Goal: Information Seeking & Learning: Learn about a topic

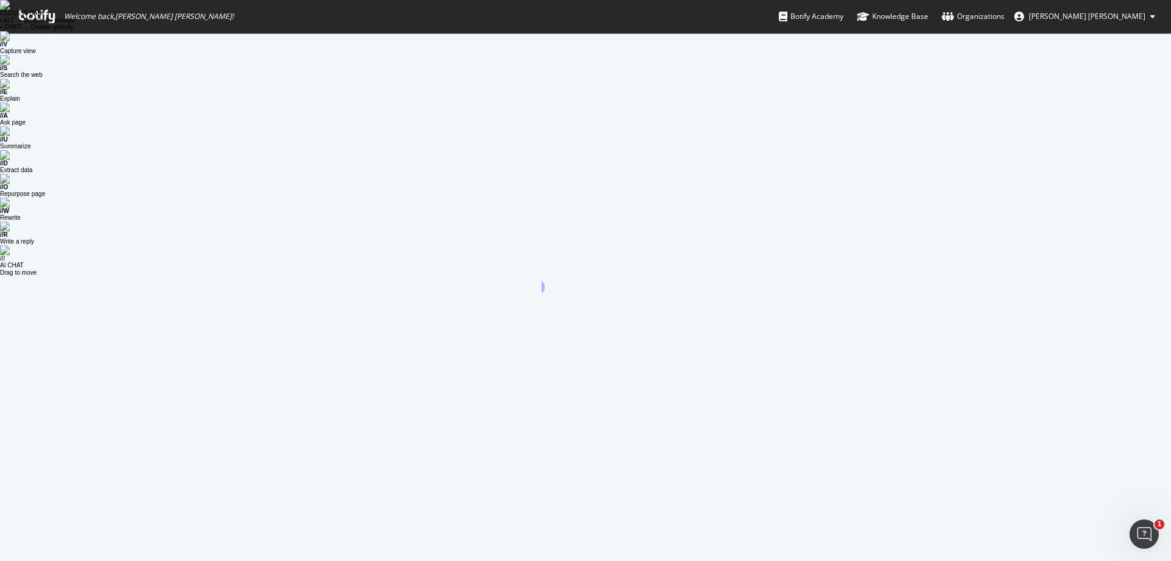
click at [42, 16] on icon at bounding box center [37, 16] width 36 height 13
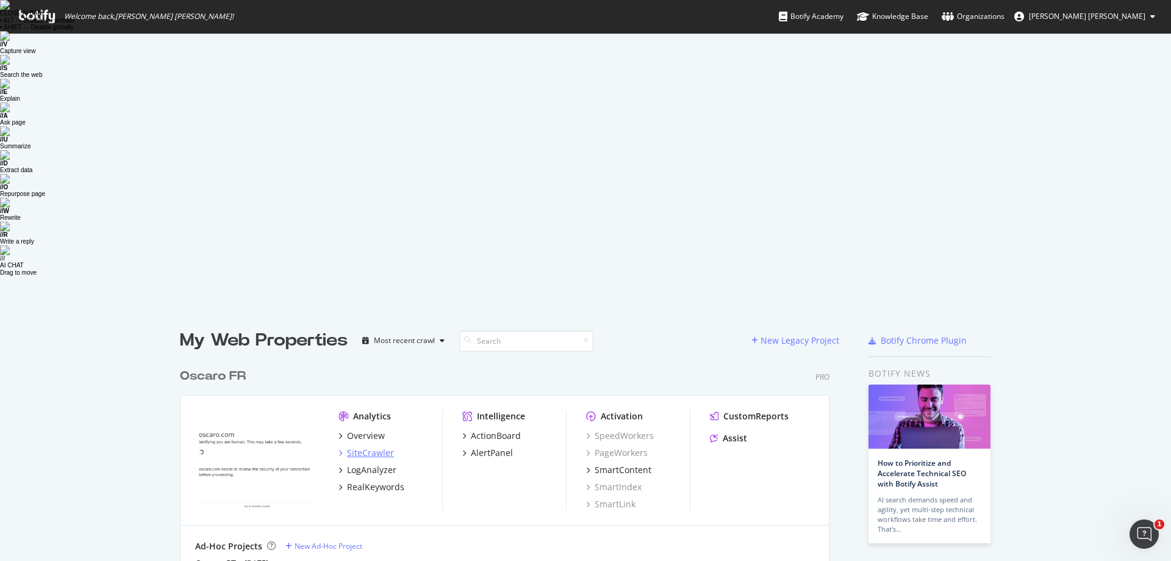
click at [386, 447] on div "SiteCrawler" at bounding box center [370, 453] width 47 height 12
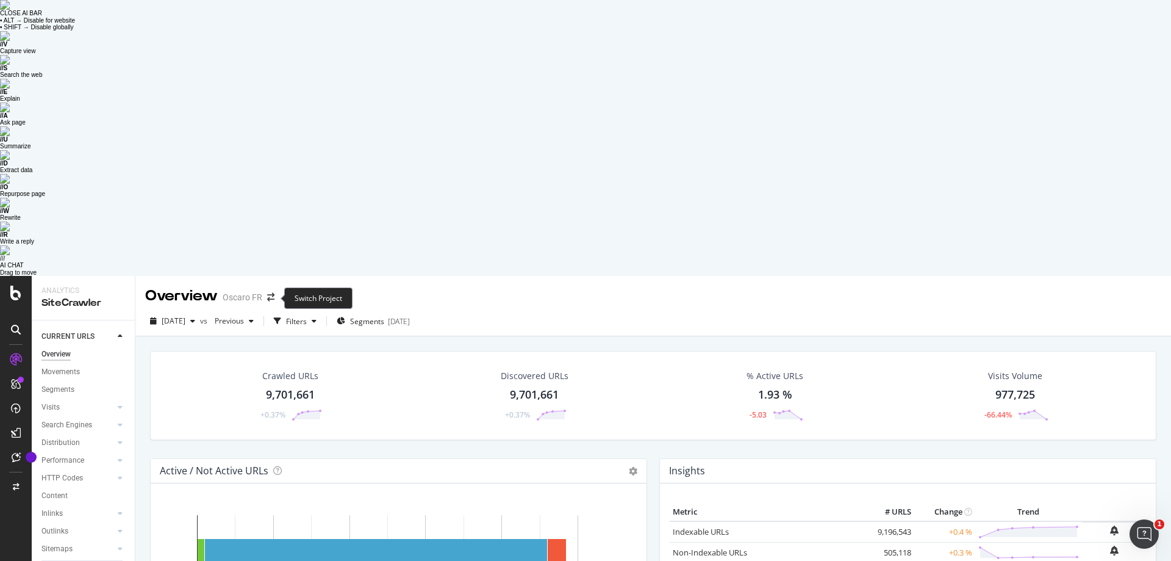
click at [279, 293] on span at bounding box center [270, 297] width 17 height 9
click at [270, 293] on icon "arrow-right-arrow-left" at bounding box center [270, 297] width 7 height 9
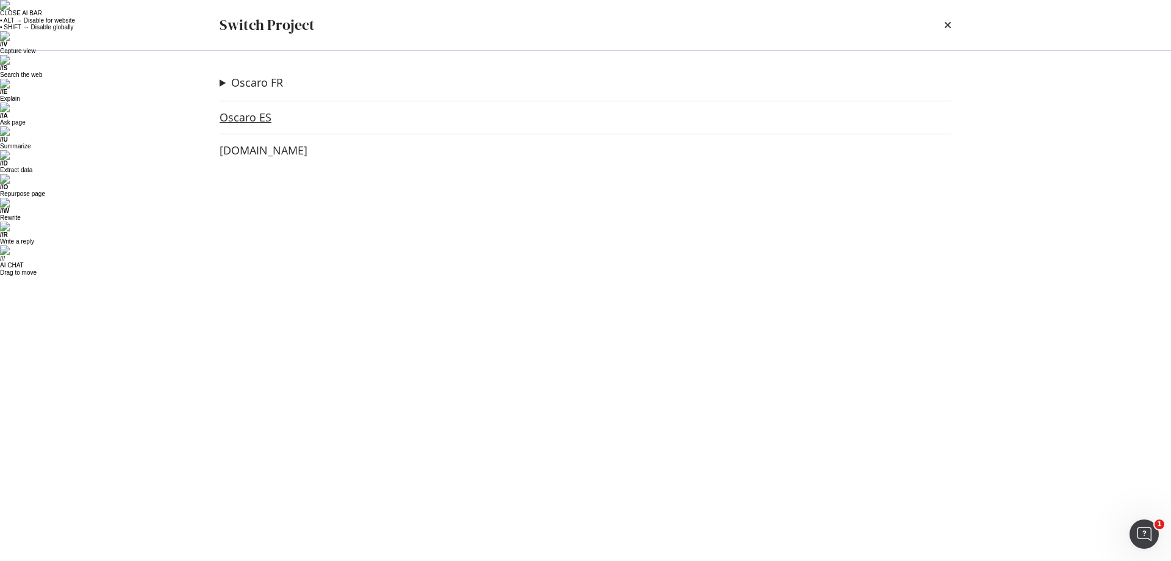
click at [262, 117] on link "Oscaro ES" at bounding box center [246, 117] width 52 height 13
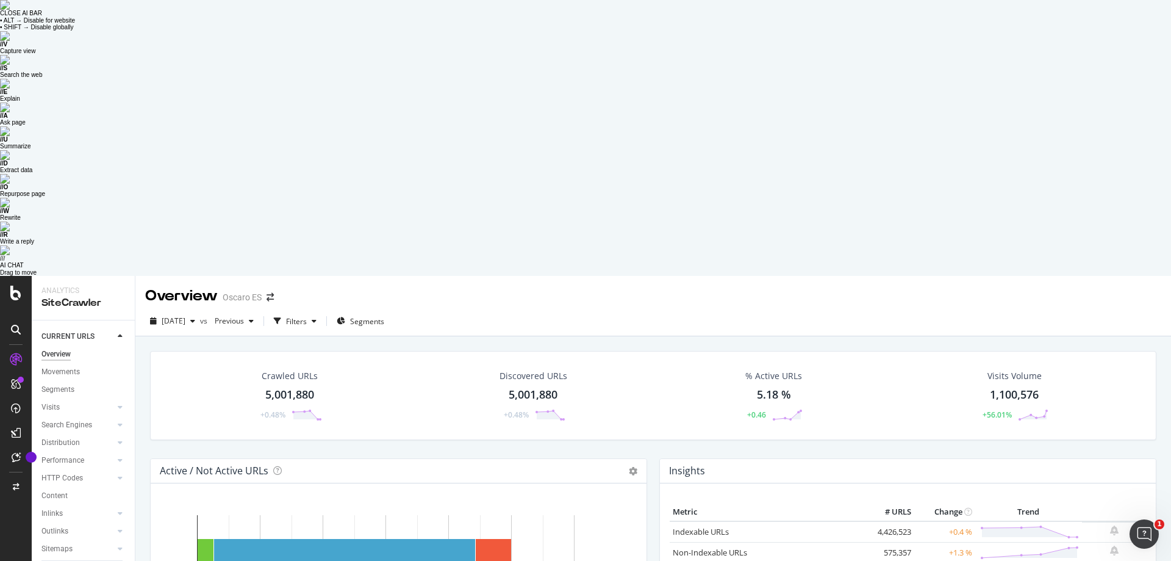
click at [297, 351] on div "Crawled URLs 5,001,880 +0.48% Discovered URLs 5,001,880 +0.48% % Active URLs 5.…" at bounding box center [653, 395] width 1007 height 89
click at [185, 315] on span "[DATE]" at bounding box center [174, 320] width 24 height 10
click at [476, 311] on div "[DATE] vs Previous Filters Segments" at bounding box center [653, 323] width 1036 height 24
click at [124, 401] on div at bounding box center [120, 407] width 12 height 12
click at [124, 454] on div at bounding box center [120, 460] width 12 height 12
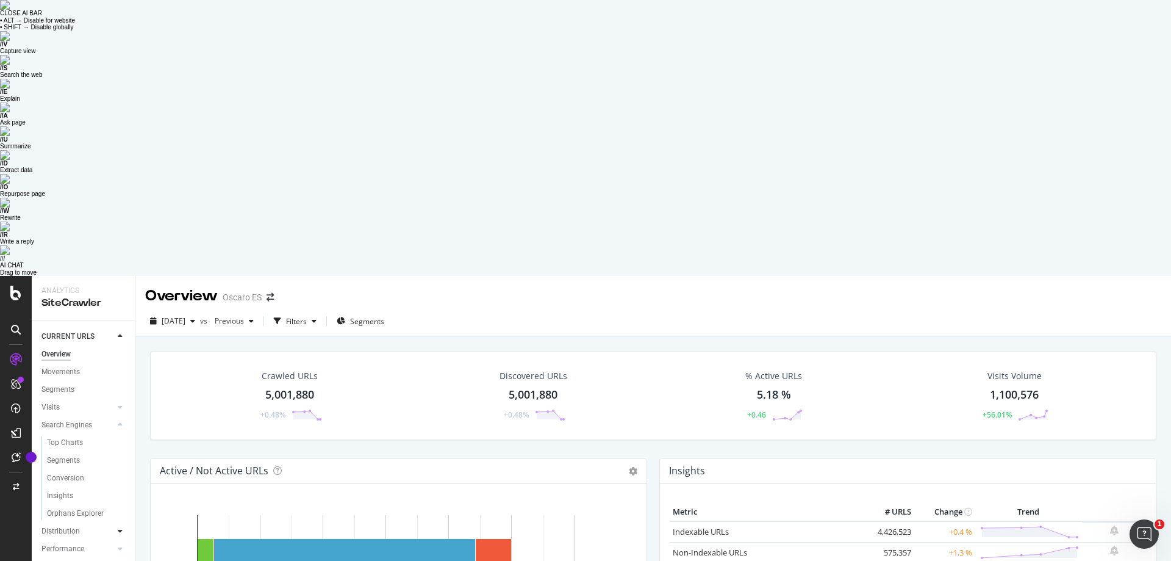
click at [123, 525] on div at bounding box center [120, 531] width 12 height 12
click at [118, 421] on icon at bounding box center [120, 424] width 5 height 7
click at [123, 401] on div at bounding box center [120, 407] width 12 height 12
click at [122, 509] on icon at bounding box center [120, 512] width 5 height 7
click at [123, 472] on div at bounding box center [120, 478] width 12 height 12
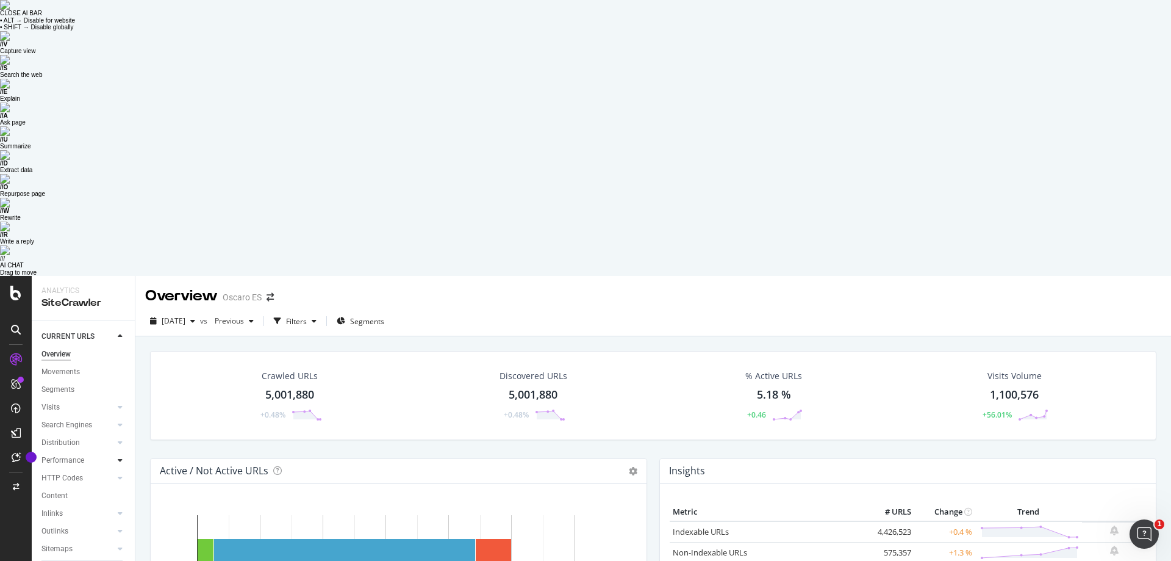
click at [120, 456] on icon at bounding box center [120, 459] width 5 height 7
click at [118, 439] on icon at bounding box center [120, 442] width 5 height 7
click at [114, 472] on div at bounding box center [120, 478] width 12 height 12
click at [115, 454] on div at bounding box center [120, 460] width 12 height 12
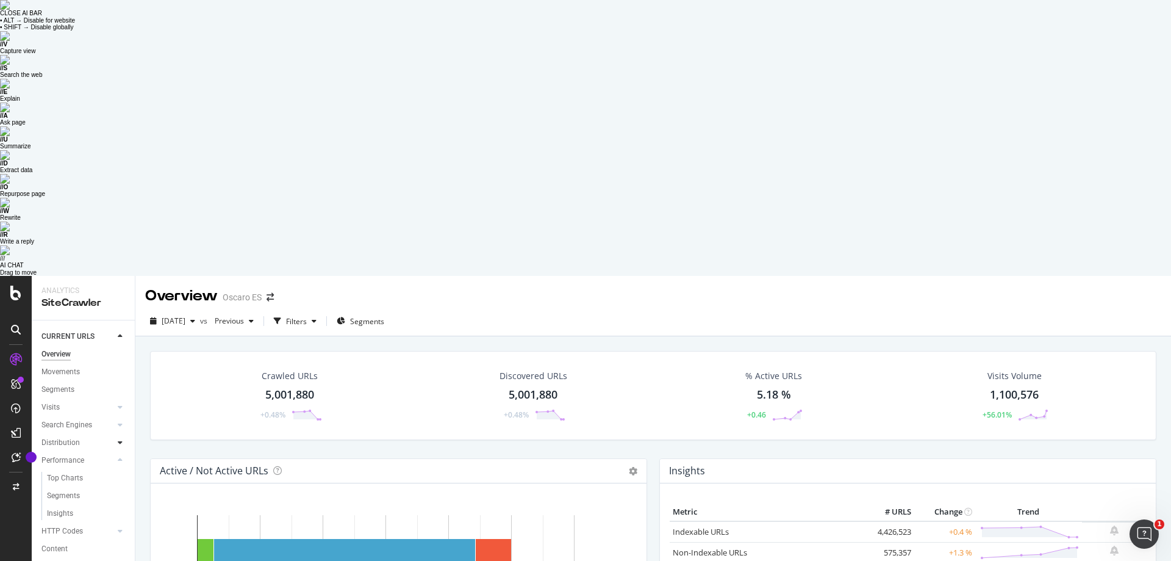
click at [116, 436] on div at bounding box center [120, 442] width 12 height 12
click at [52, 401] on div "Visits" at bounding box center [50, 407] width 18 height 13
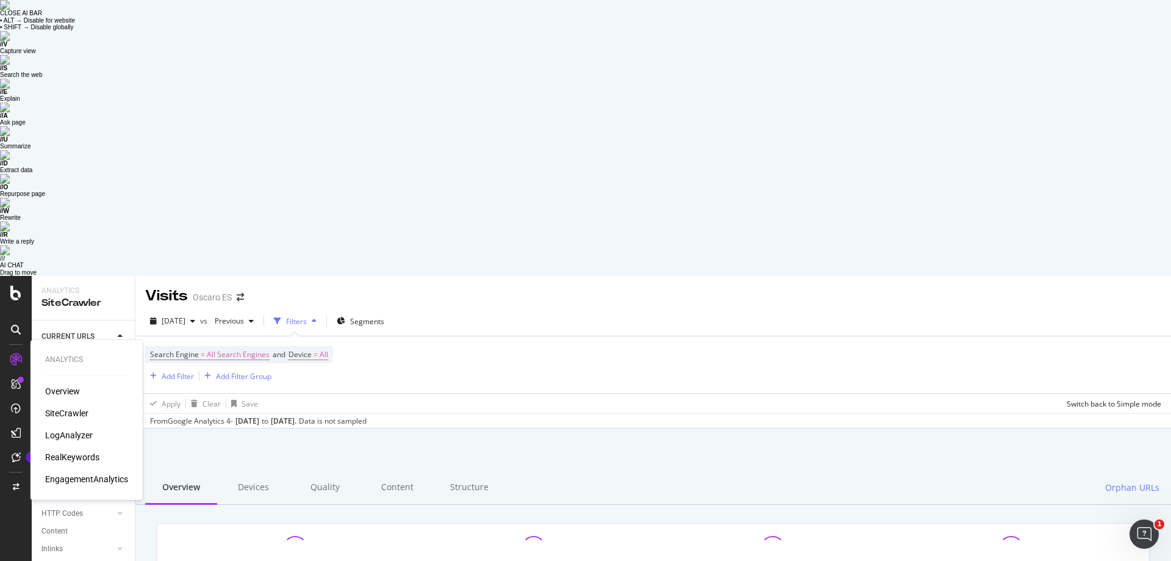
click at [67, 451] on div "RealKeywords" at bounding box center [72, 457] width 54 height 12
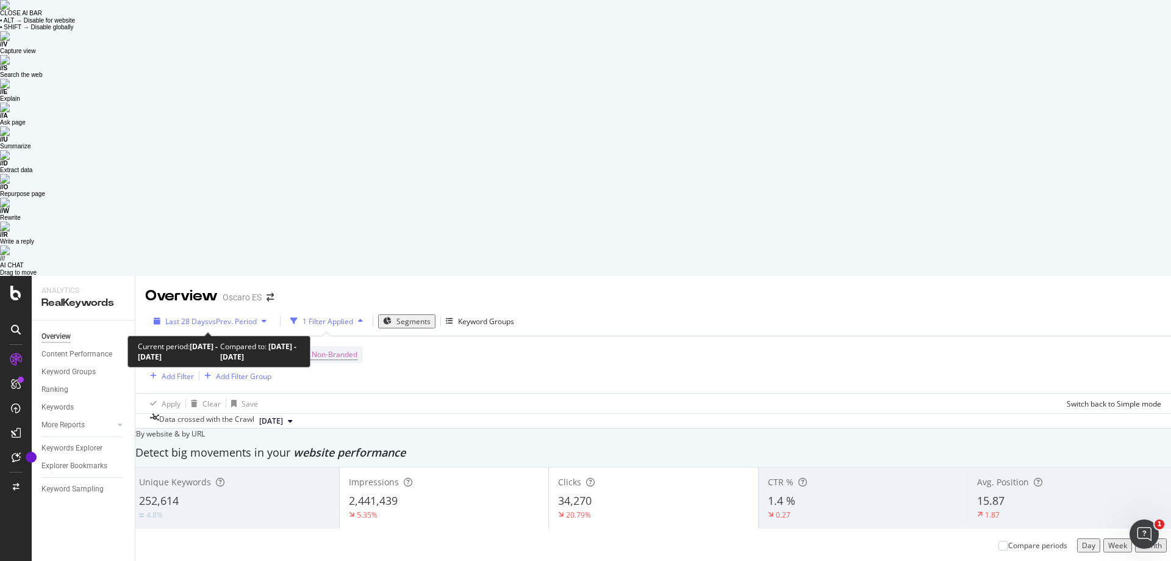
click at [238, 316] on div "Last 28 Days vs Prev. Period" at bounding box center [210, 321] width 123 height 10
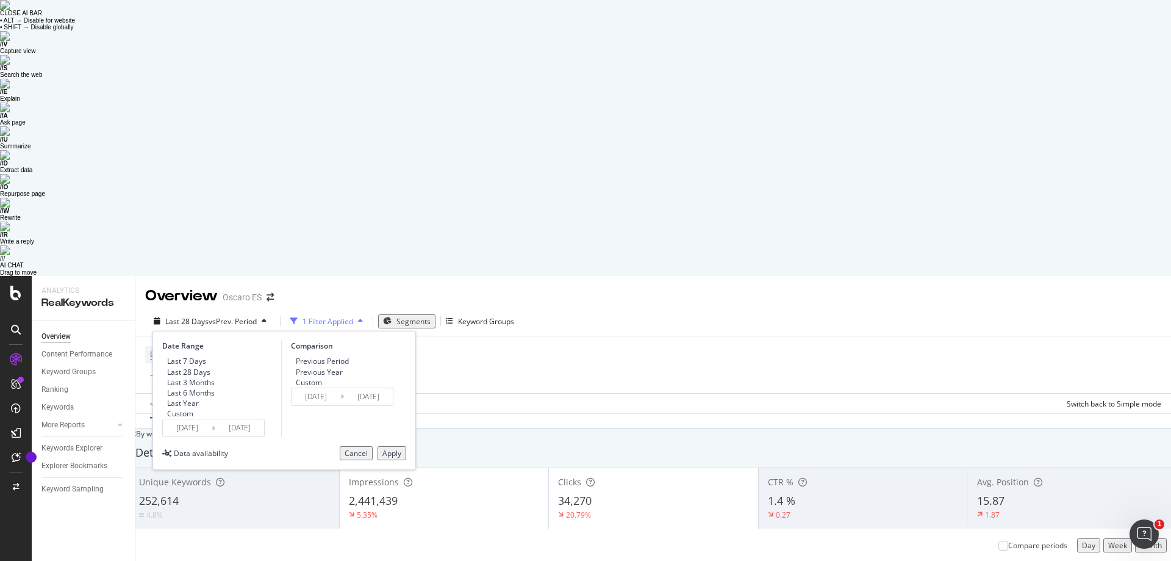
click at [203, 387] on div "Last 6 Months" at bounding box center [191, 392] width 48 height 10
type input "[DATE]"
click at [396, 448] on div "Apply" at bounding box center [392, 453] width 19 height 10
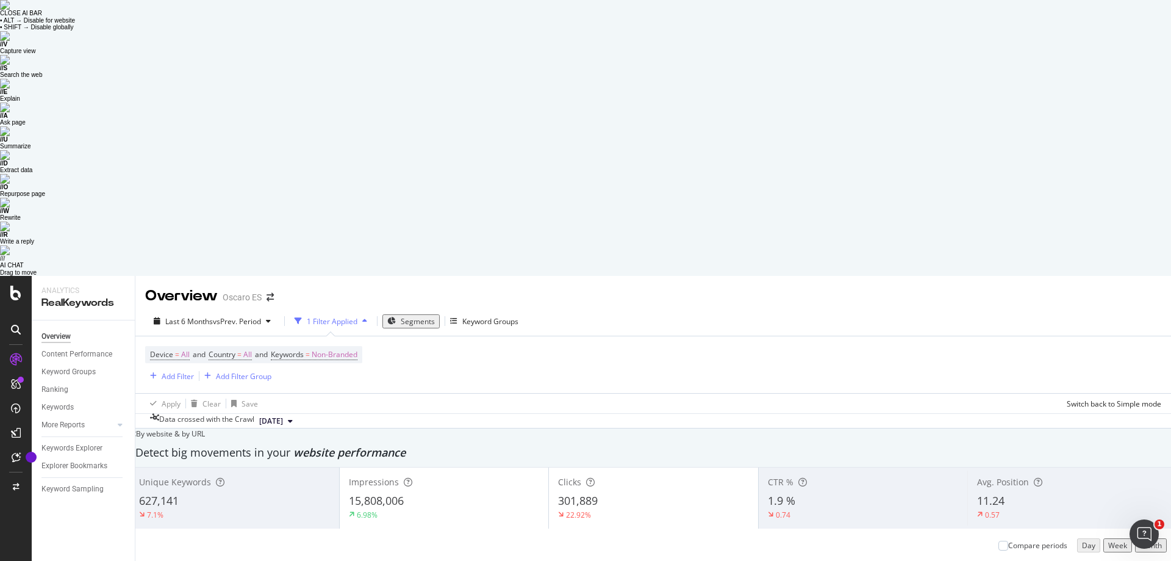
click at [1135, 538] on button "Month" at bounding box center [1151, 545] width 32 height 14
click at [389, 493] on span "15,808,006" at bounding box center [376, 500] width 55 height 15
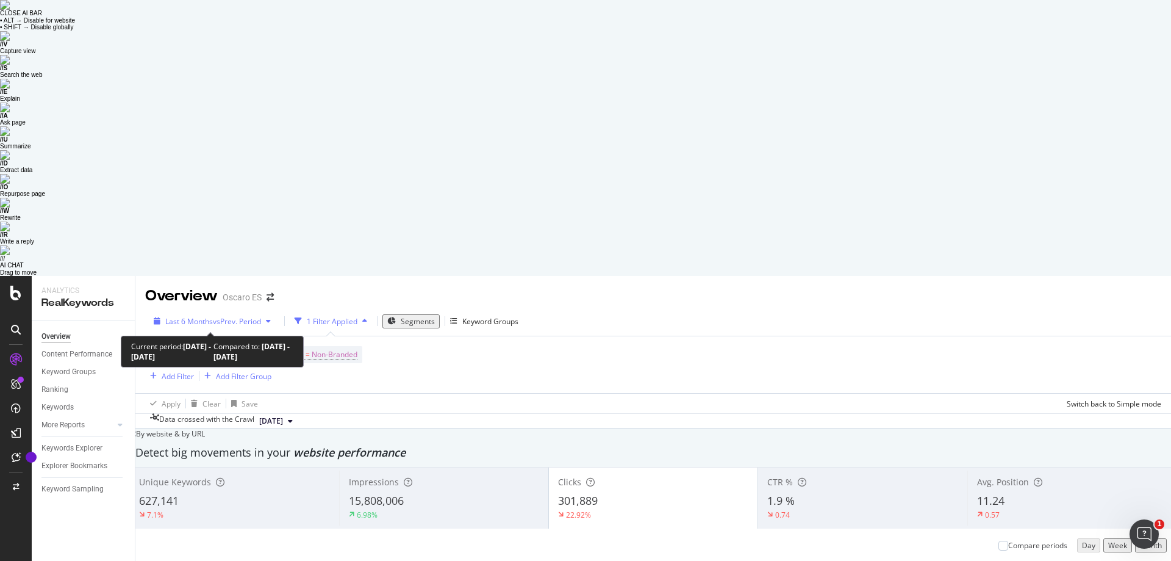
click at [254, 316] on span "vs Prev. Period" at bounding box center [237, 321] width 48 height 10
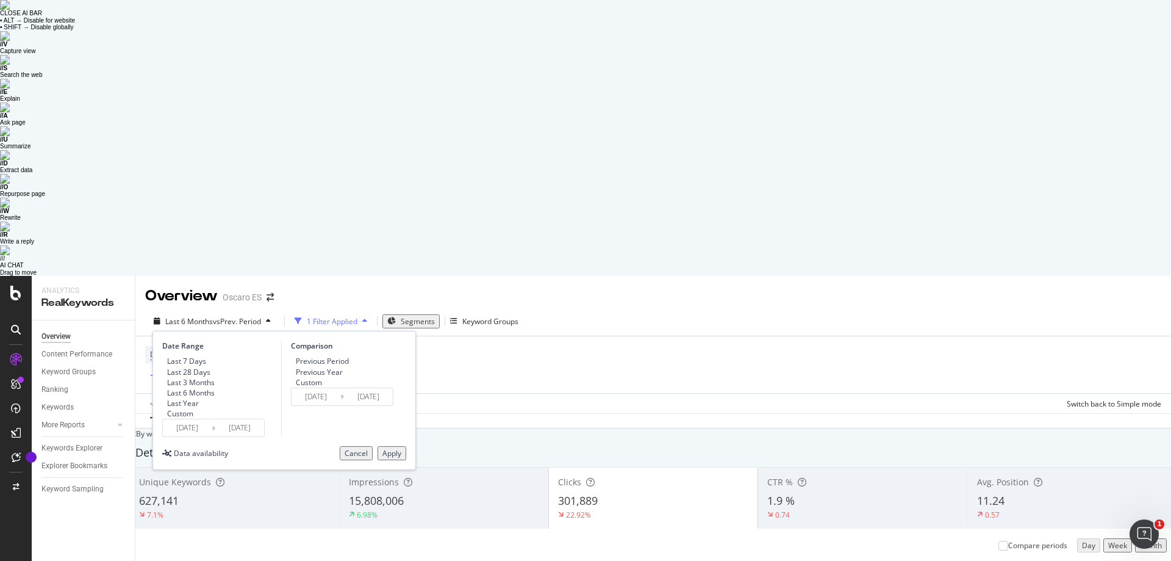
click at [190, 408] on div "Custom" at bounding box center [180, 413] width 26 height 10
type input "[DATE]"
click at [190, 419] on input "[DATE]" at bounding box center [187, 427] width 49 height 17
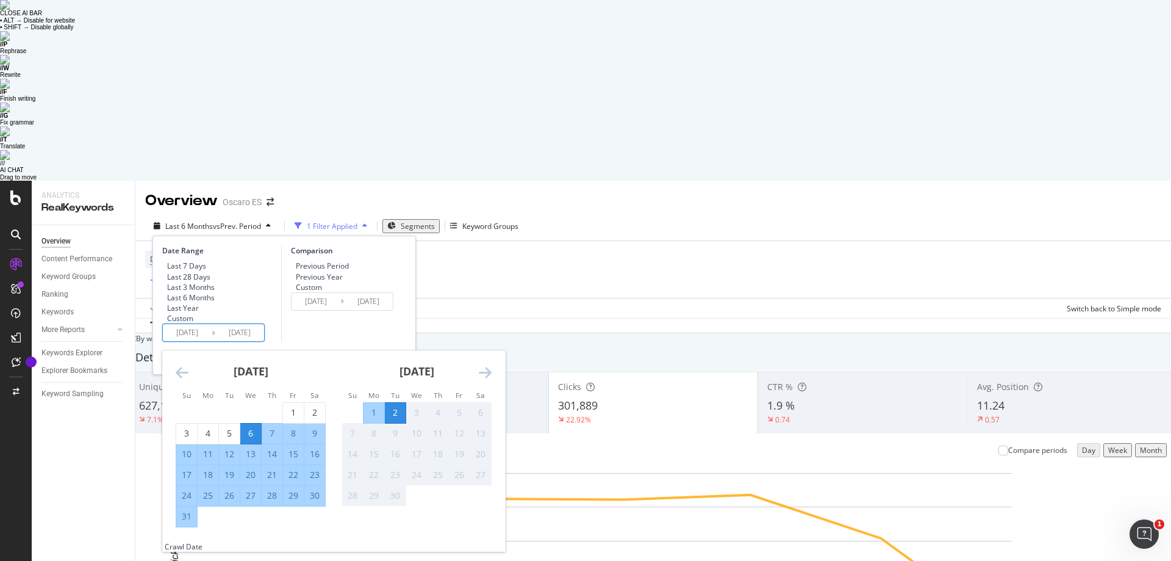
click at [176, 350] on div "[DATE] 1 2 3 4 5 6 7 8 9 10 11 12 13 14 15 16 17 18 19 20 21 22 23 24 25 26 27 …" at bounding box center [333, 445] width 343 height 191
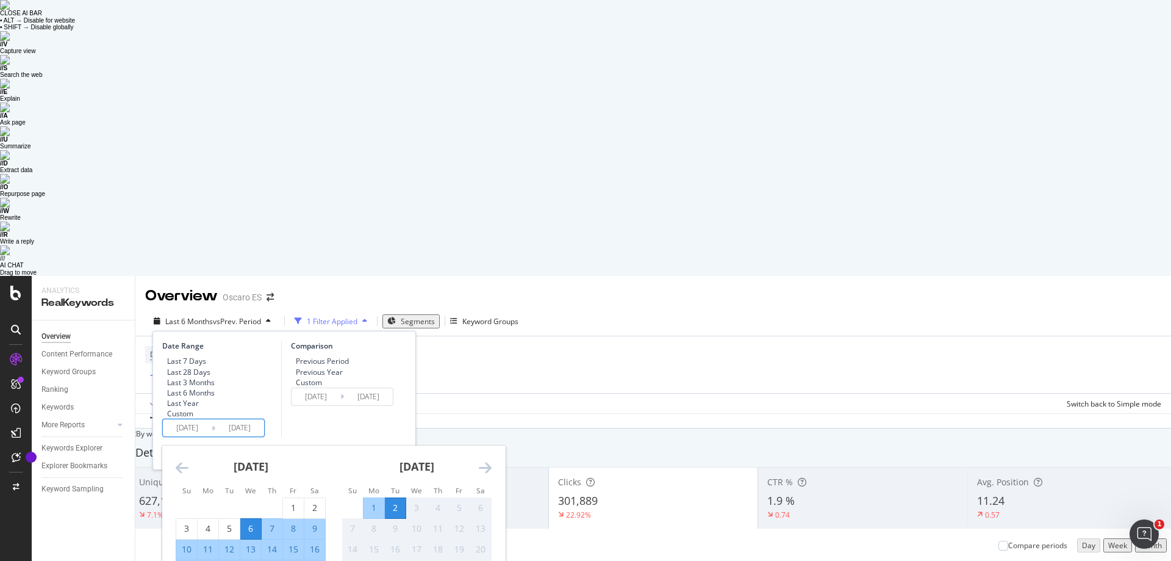
click at [181, 460] on icon "Move backward to switch to the previous month." at bounding box center [182, 467] width 13 height 15
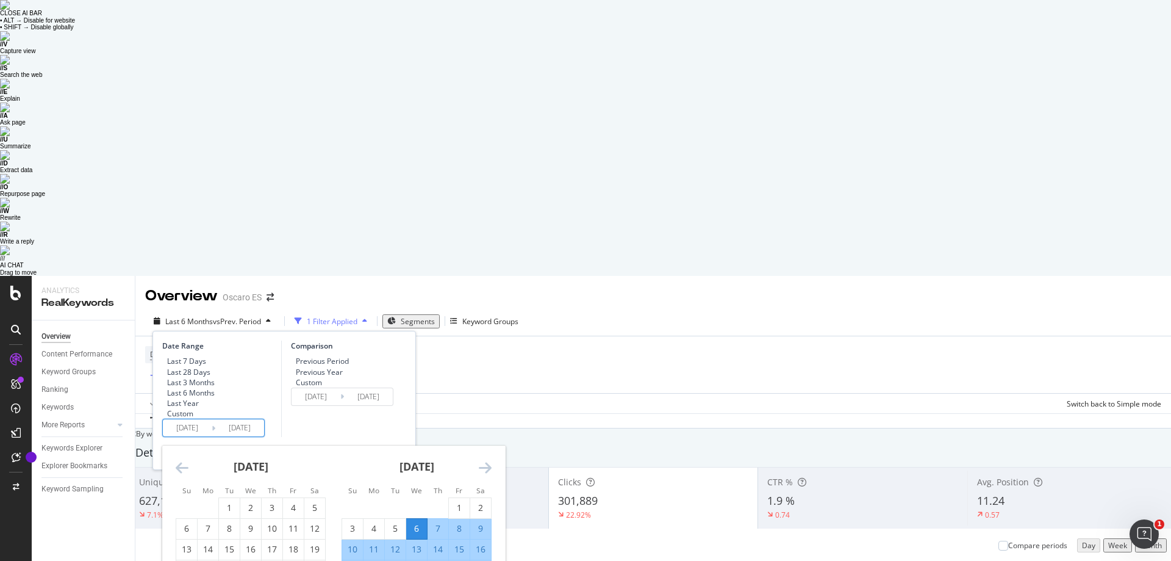
click at [181, 460] on icon "Move backward to switch to the previous month." at bounding box center [182, 467] width 13 height 15
click at [182, 460] on icon "Move backward to switch to the previous month." at bounding box center [182, 467] width 13 height 15
click at [183, 460] on icon "Move backward to switch to the previous month." at bounding box center [182, 467] width 13 height 15
click at [184, 460] on icon "Move backward to switch to the previous month." at bounding box center [182, 467] width 13 height 15
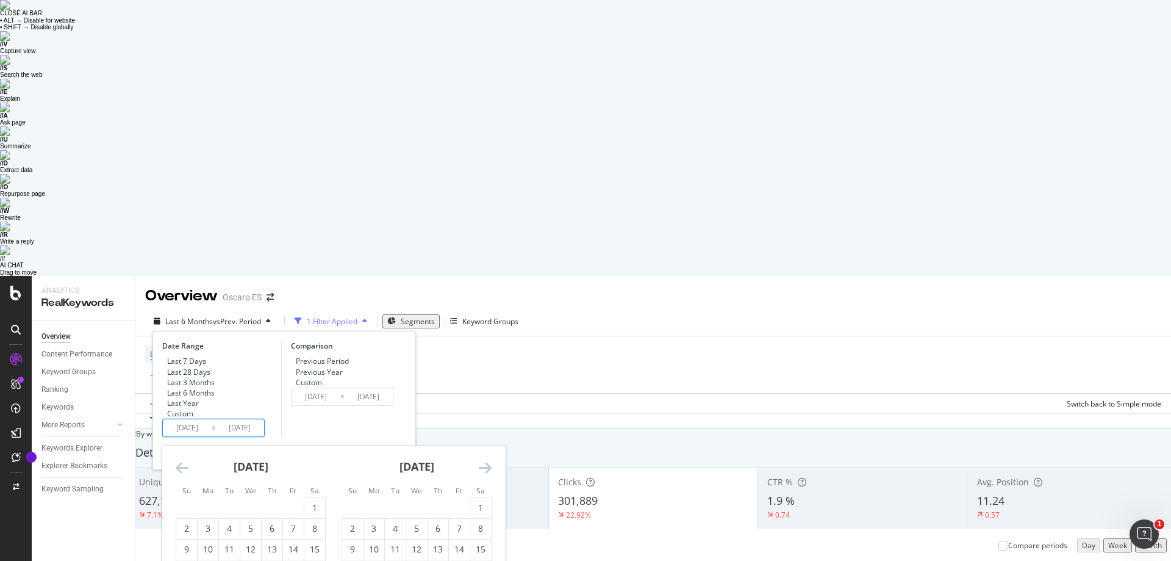
click at [184, 460] on icon "Move backward to switch to the previous month." at bounding box center [182, 467] width 13 height 15
click at [246, 502] on div "1" at bounding box center [250, 508] width 21 height 12
type input "[DATE]"
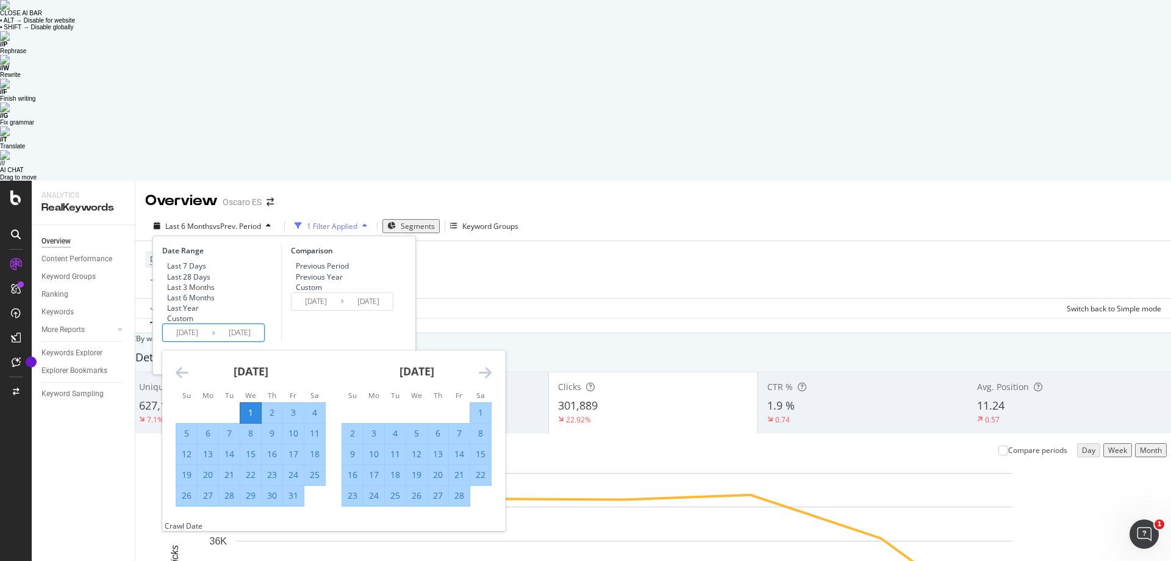
click at [489, 365] on icon "Move forward to switch to the next month." at bounding box center [485, 372] width 13 height 15
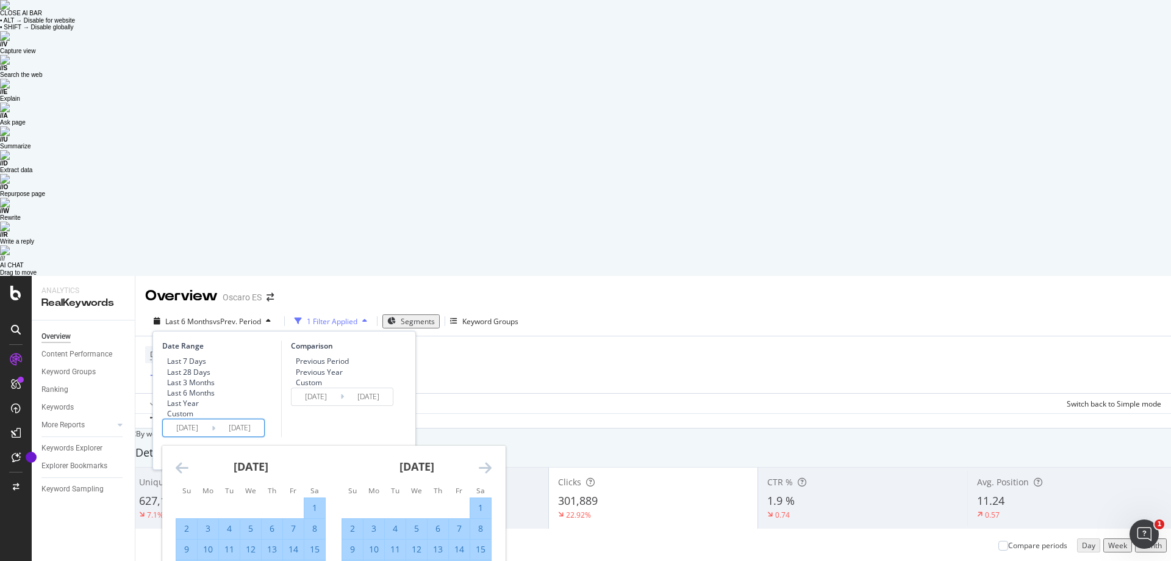
click at [489, 460] on icon "Move forward to switch to the next month." at bounding box center [485, 467] width 13 height 15
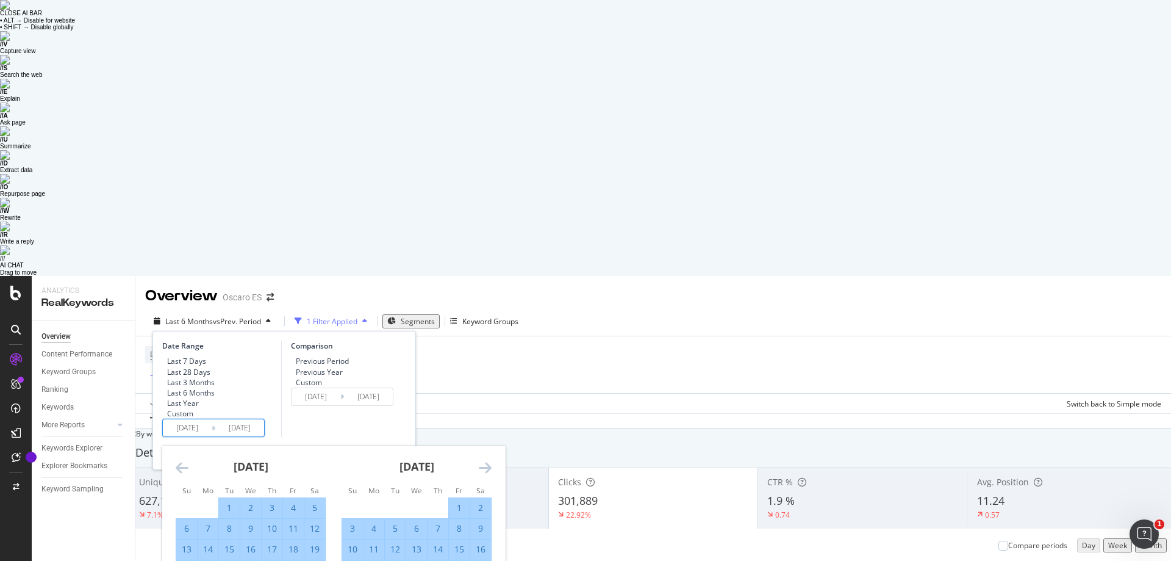
type input "[DATE]"
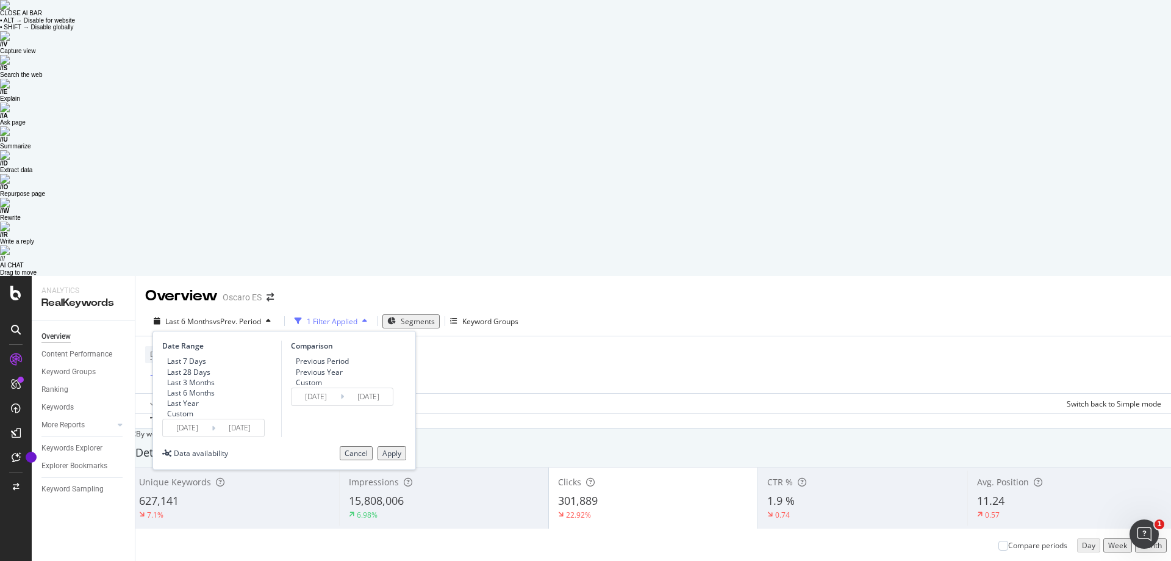
click at [334, 367] on div "Previous Year" at bounding box center [319, 372] width 47 height 10
type input "[DATE]"
click at [388, 448] on div "Apply" at bounding box center [392, 453] width 19 height 10
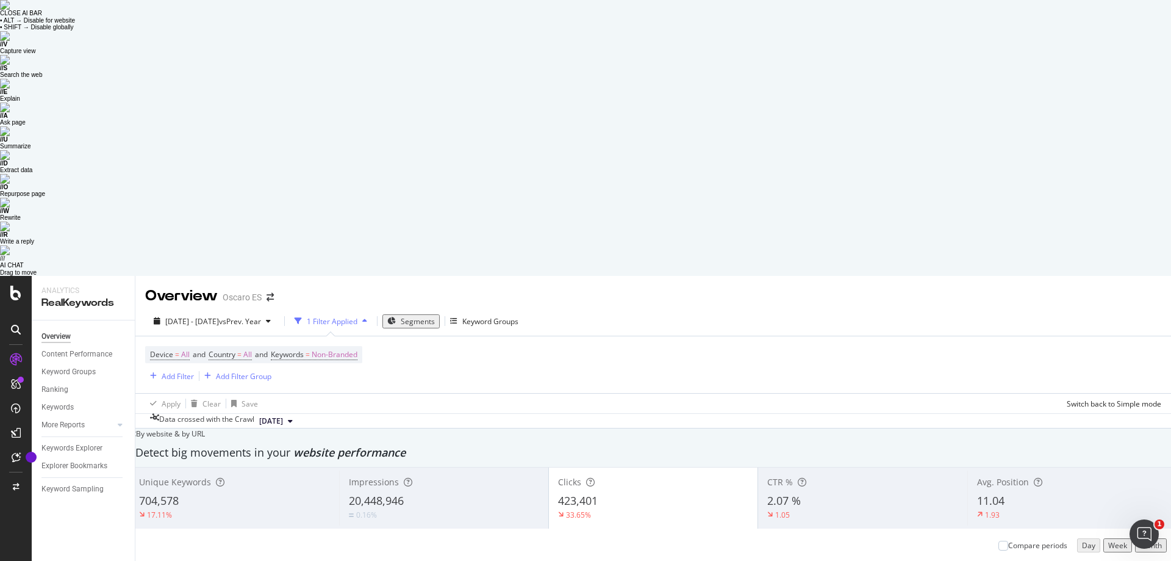
click at [330, 346] on div "Device = All and Country = All and Keywords = Non-Branded Add Filter Add Filter…" at bounding box center [253, 364] width 217 height 37
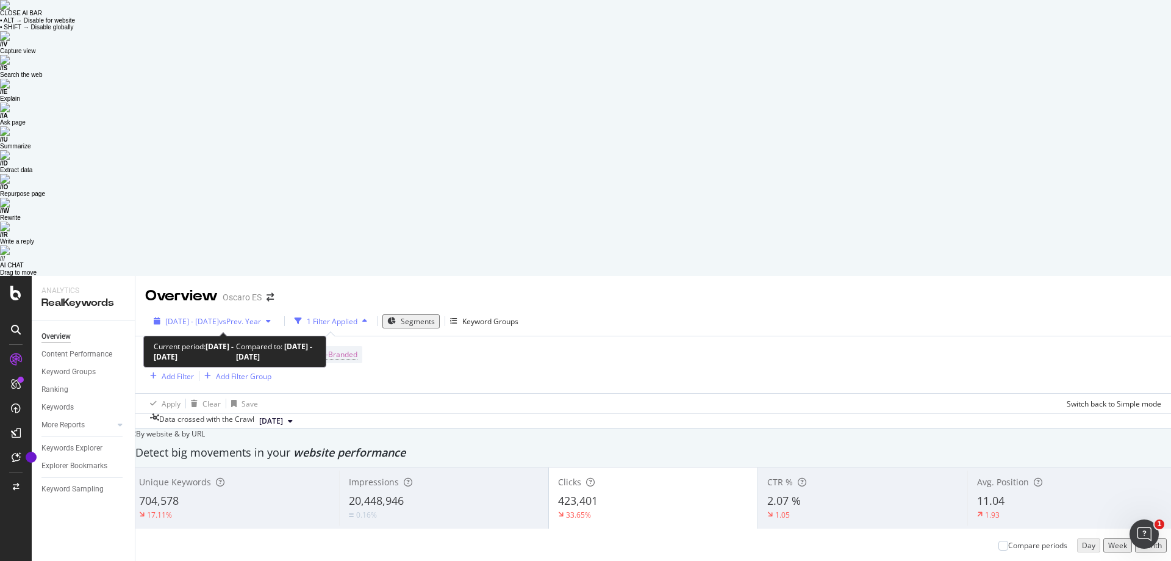
click at [218, 316] on span "[DATE] - [DATE]" at bounding box center [192, 321] width 54 height 10
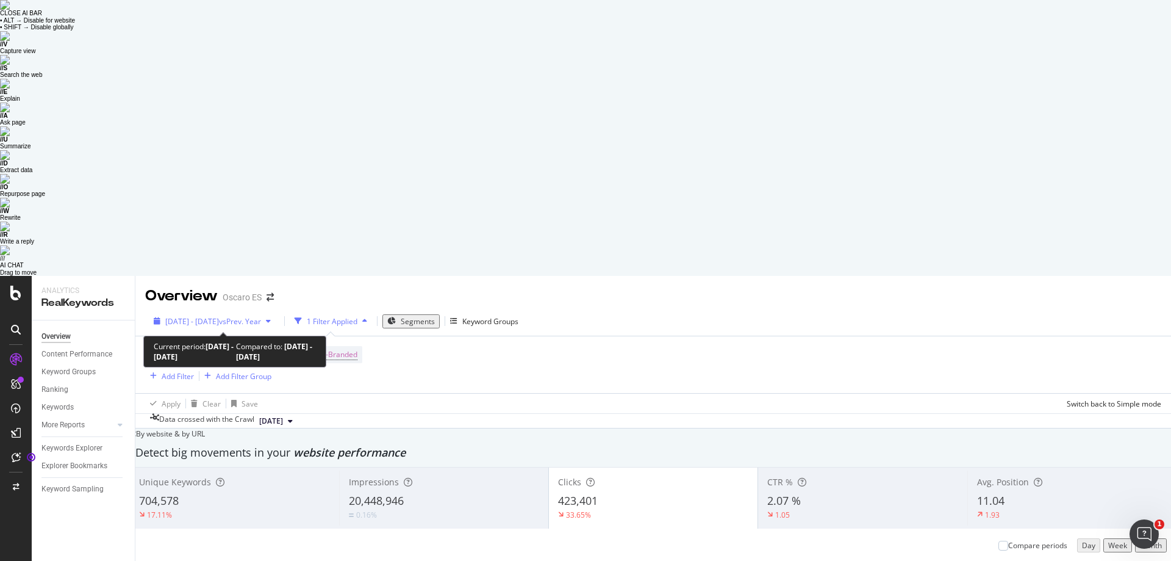
click at [261, 316] on span "vs Prev. Year" at bounding box center [240, 321] width 42 height 10
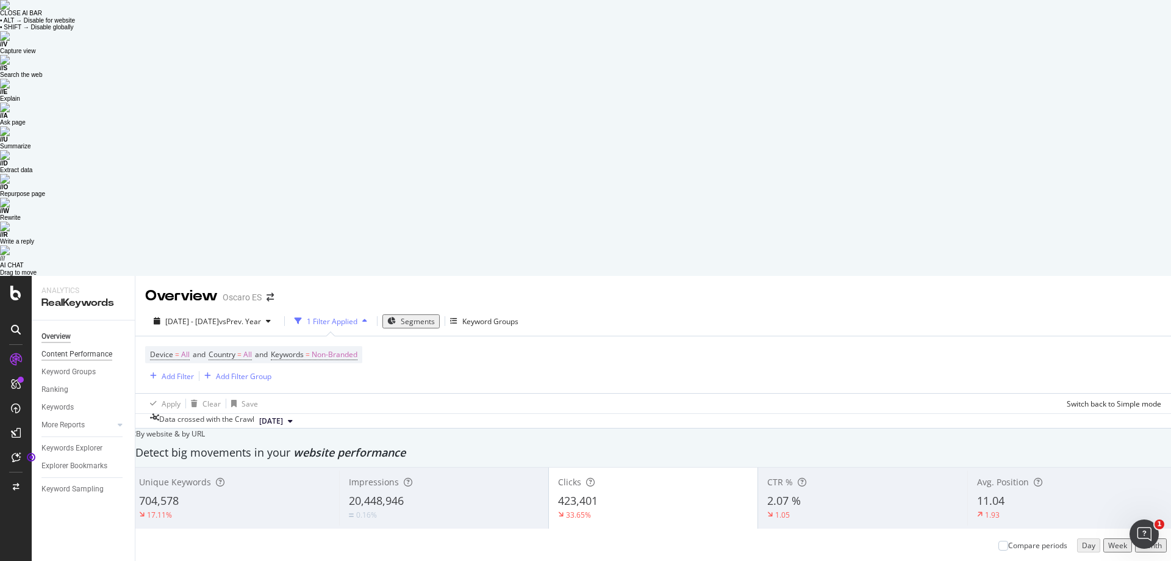
click at [59, 348] on div "Content Performance" at bounding box center [76, 354] width 71 height 13
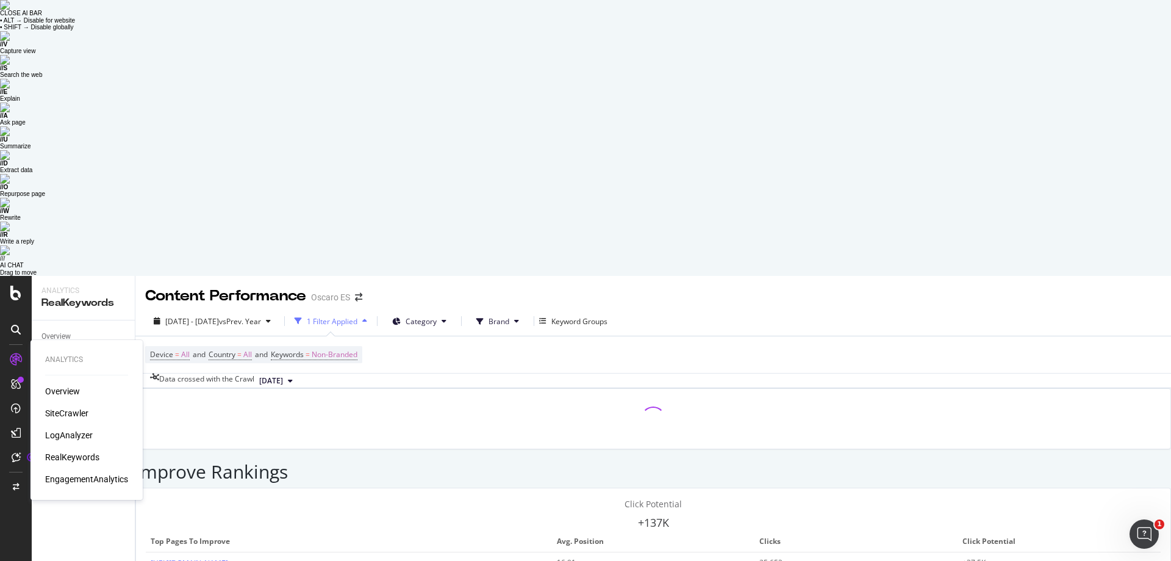
click at [71, 407] on div "SiteCrawler" at bounding box center [66, 413] width 43 height 12
